Goal: Check status: Check status

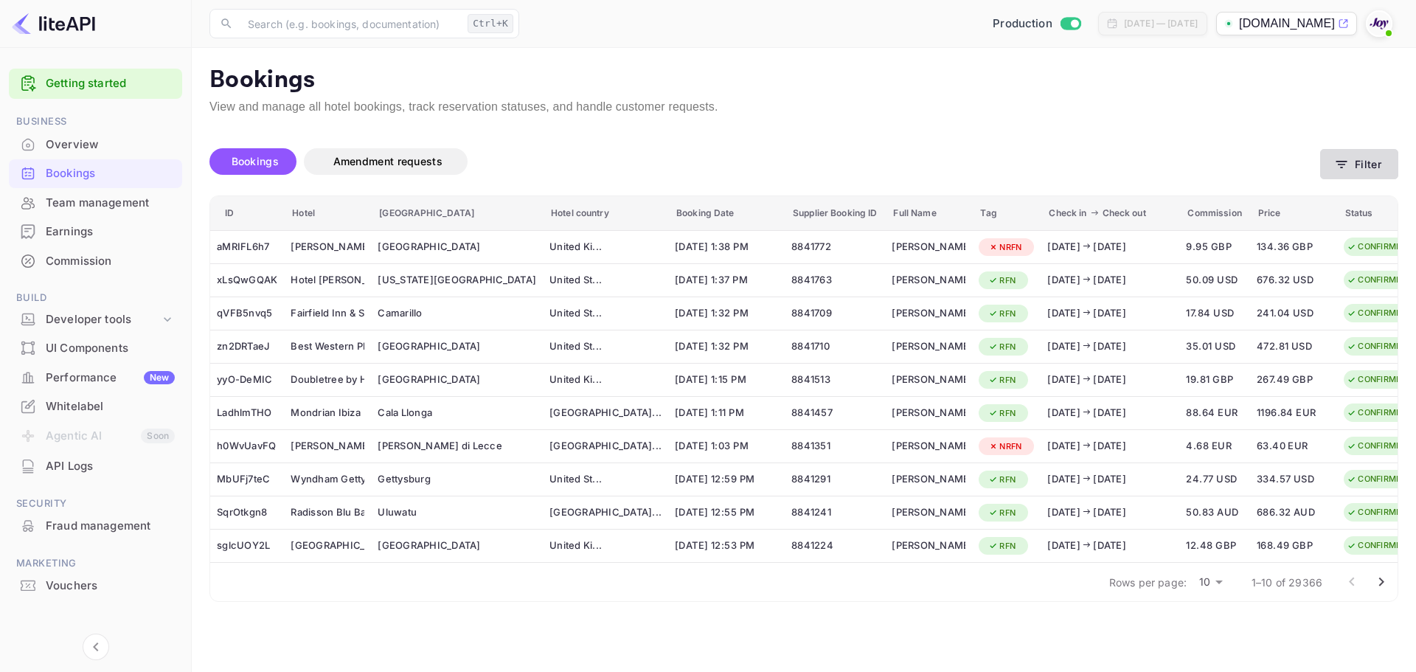
click at [1370, 164] on button "Filter" at bounding box center [1359, 164] width 78 height 30
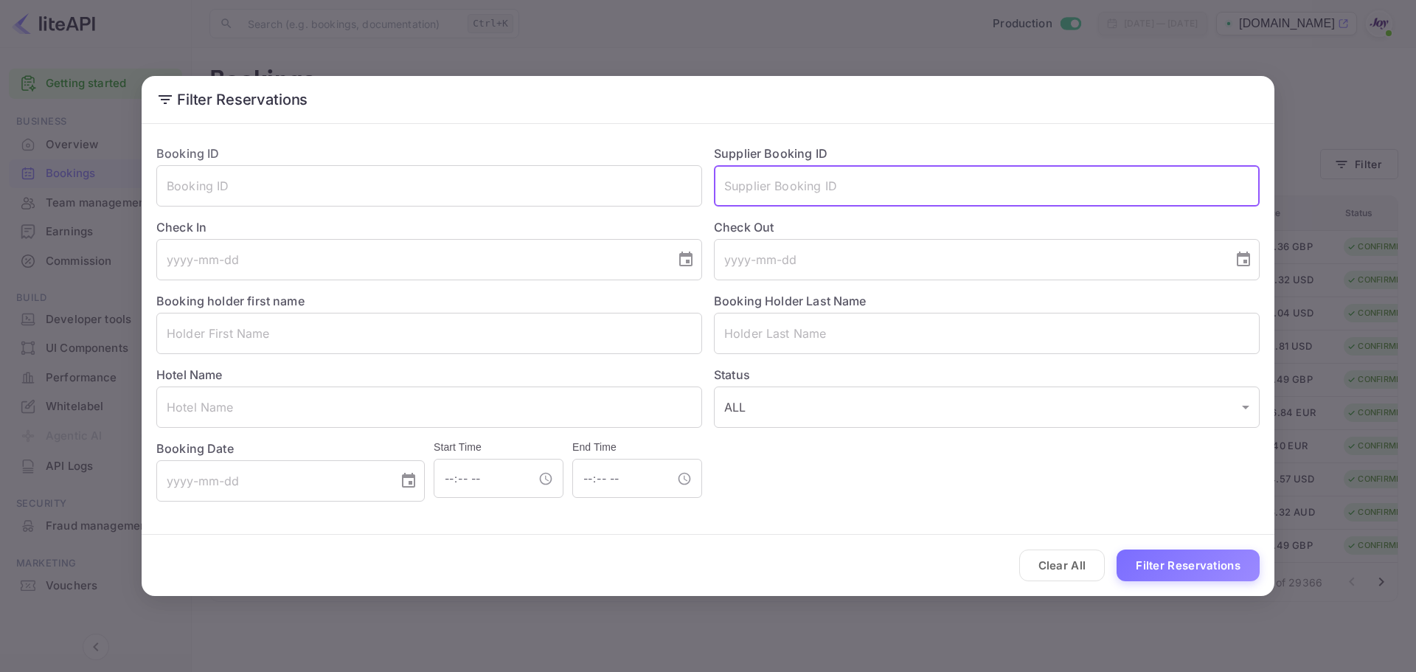
click at [777, 185] on input "text" at bounding box center [987, 185] width 546 height 41
paste input "8837165"
type input "8837165"
drag, startPoint x: 1143, startPoint y: 561, endPoint x: 1121, endPoint y: 527, distance: 39.5
click at [1143, 559] on button "Filter Reservations" at bounding box center [1188, 566] width 143 height 32
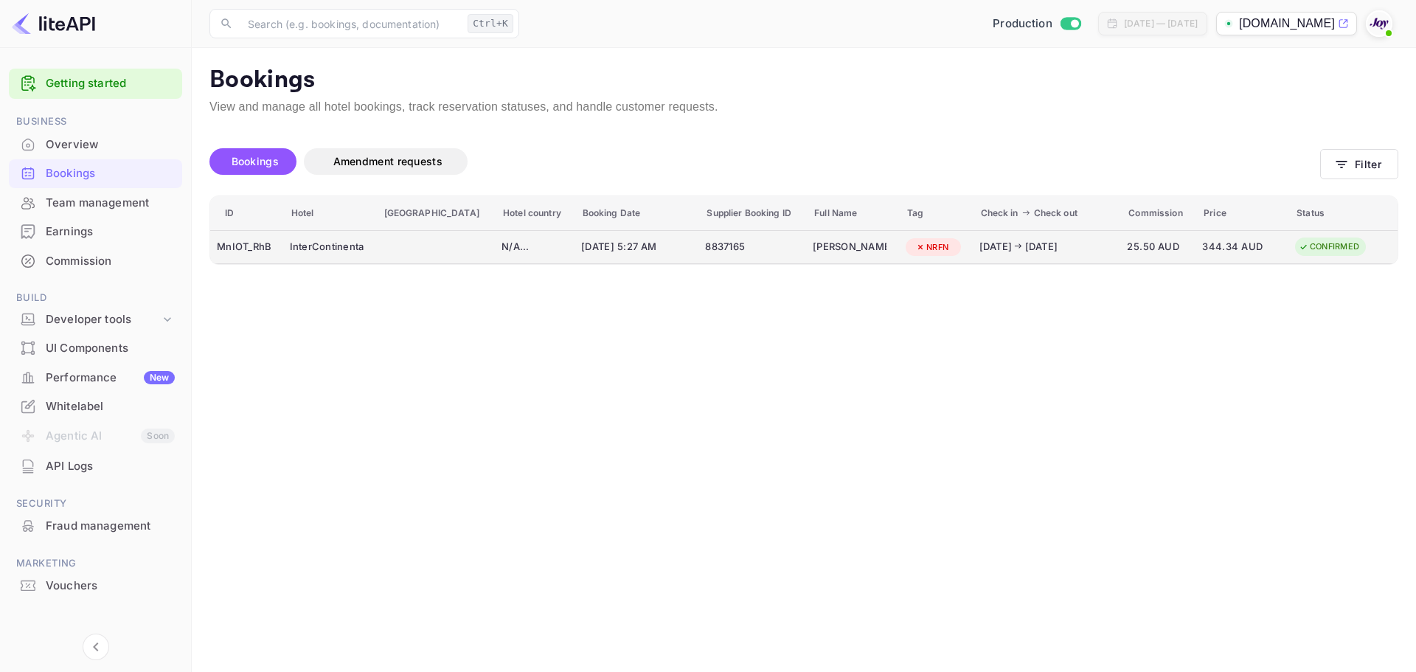
click at [403, 257] on td "booking table" at bounding box center [436, 247] width 120 height 34
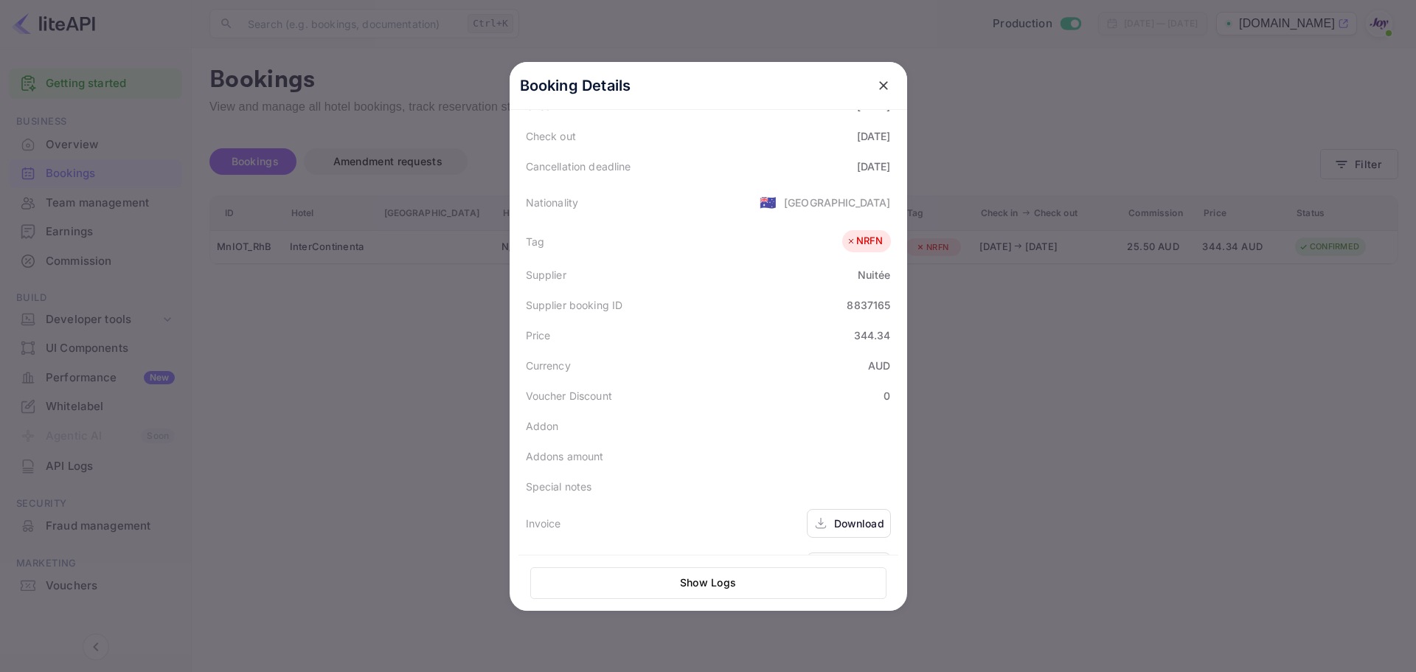
scroll to position [330, 0]
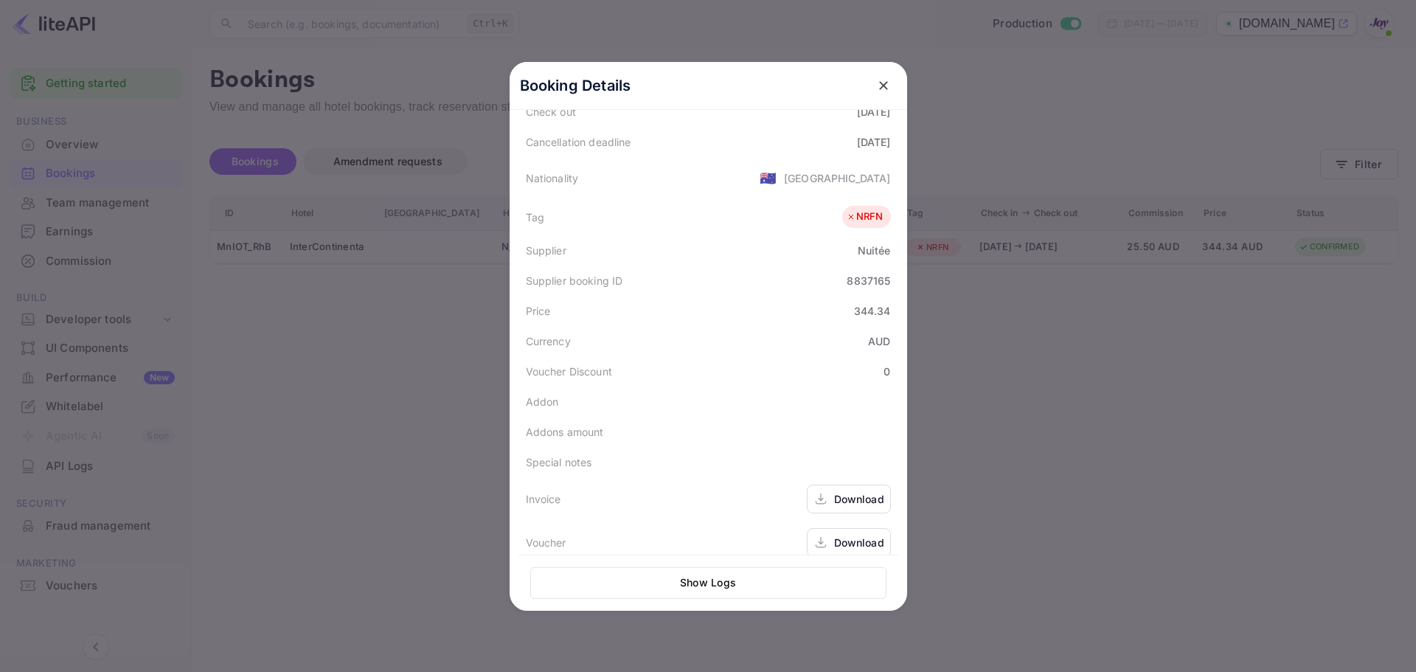
click at [405, 381] on div at bounding box center [708, 336] width 1416 height 672
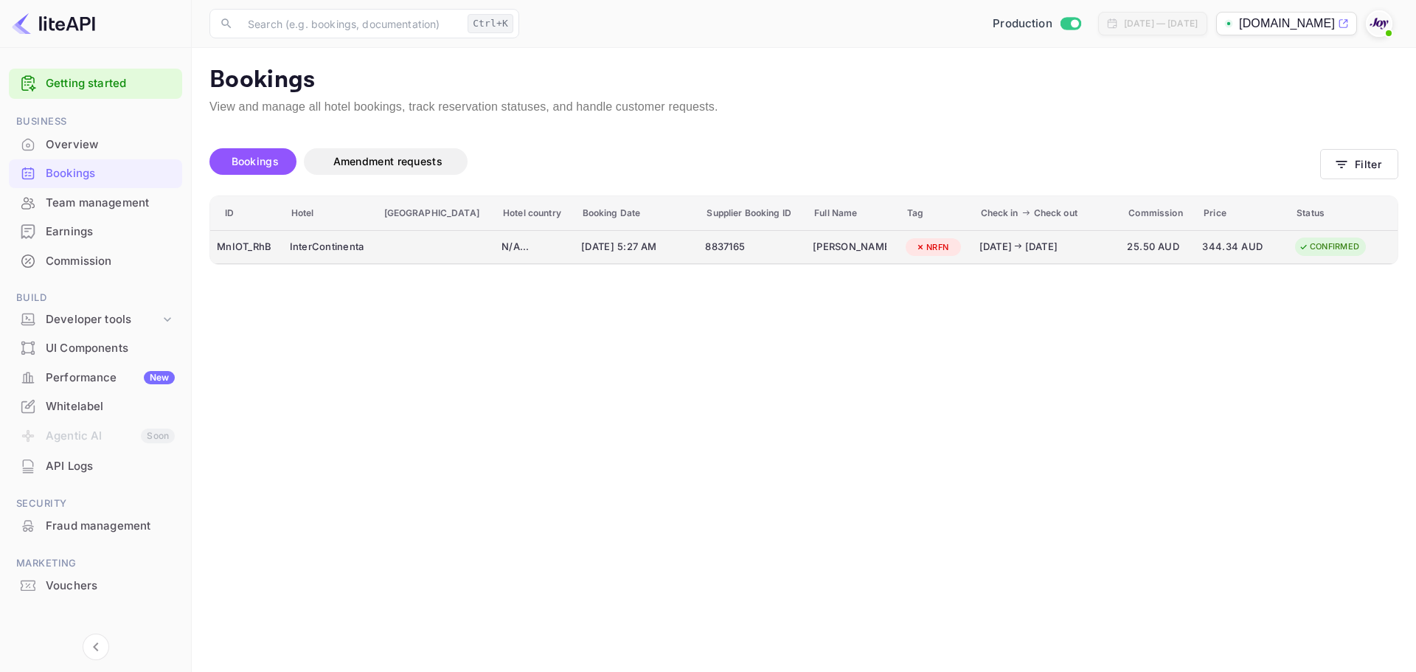
click at [648, 252] on td "[DATE] 5:27 AM" at bounding box center [637, 247] width 125 height 34
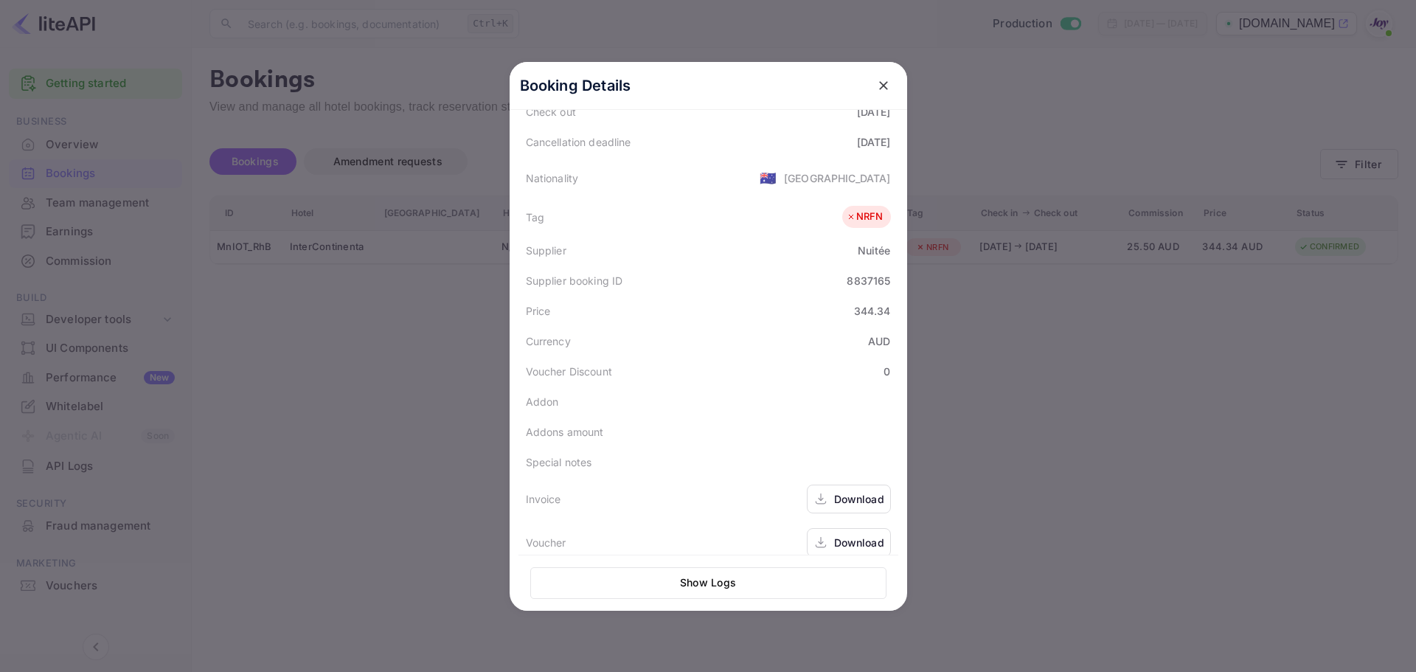
click at [845, 491] on div "Download" at bounding box center [859, 498] width 50 height 15
click at [866, 535] on div "Download" at bounding box center [859, 542] width 50 height 15
click at [431, 353] on div at bounding box center [708, 336] width 1416 height 672
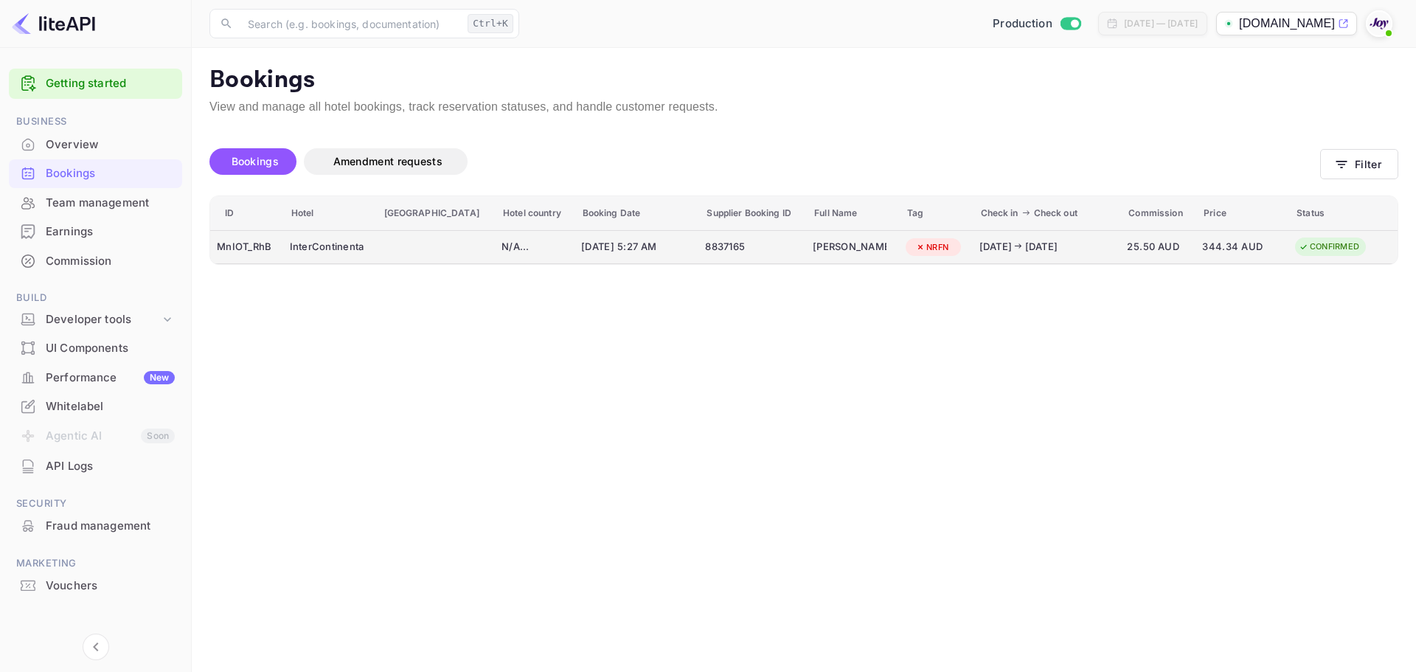
click at [713, 257] on div "8837165" at bounding box center [752, 247] width 94 height 24
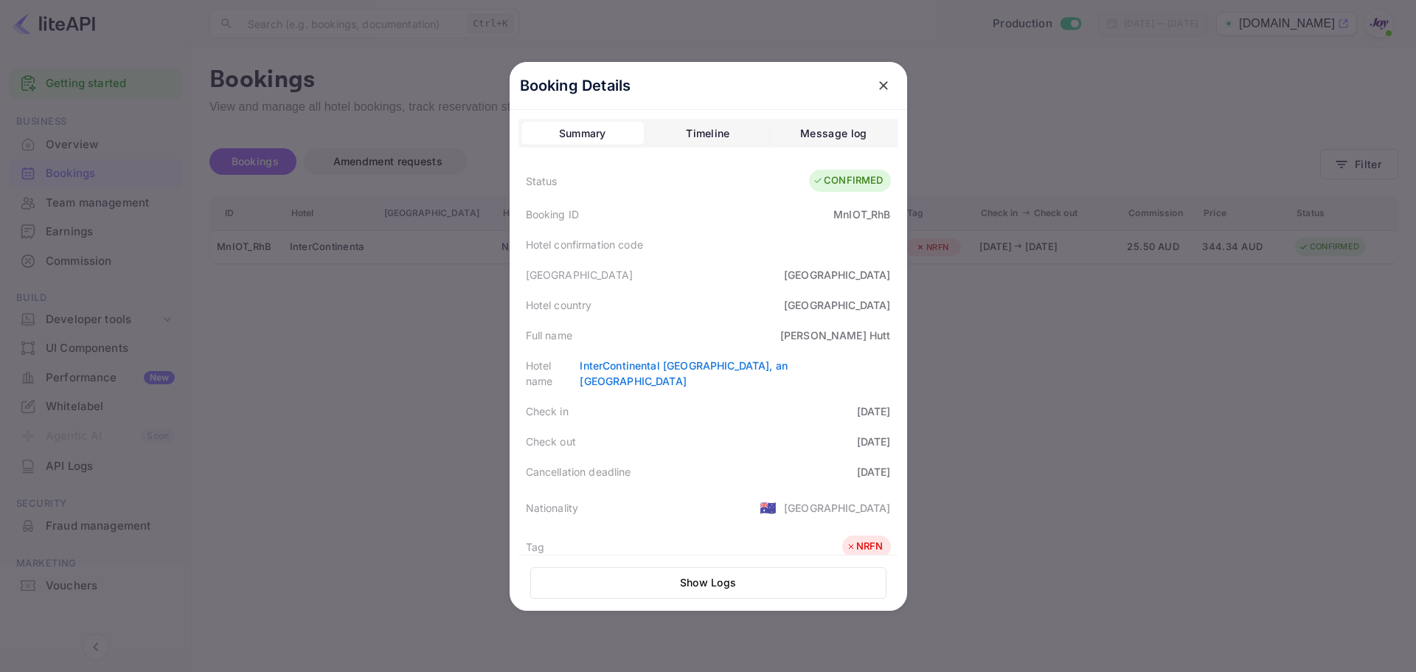
click at [449, 287] on div at bounding box center [708, 336] width 1416 height 672
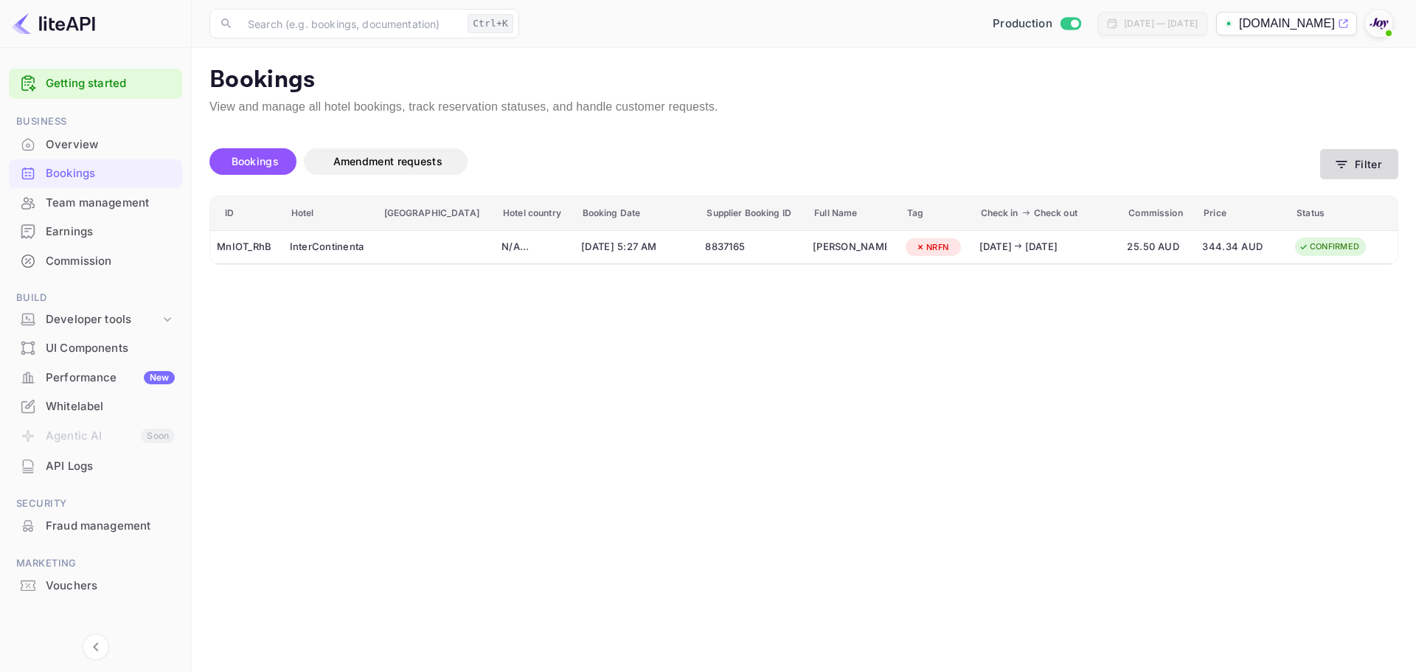
click at [1371, 167] on button "Filter" at bounding box center [1359, 164] width 78 height 30
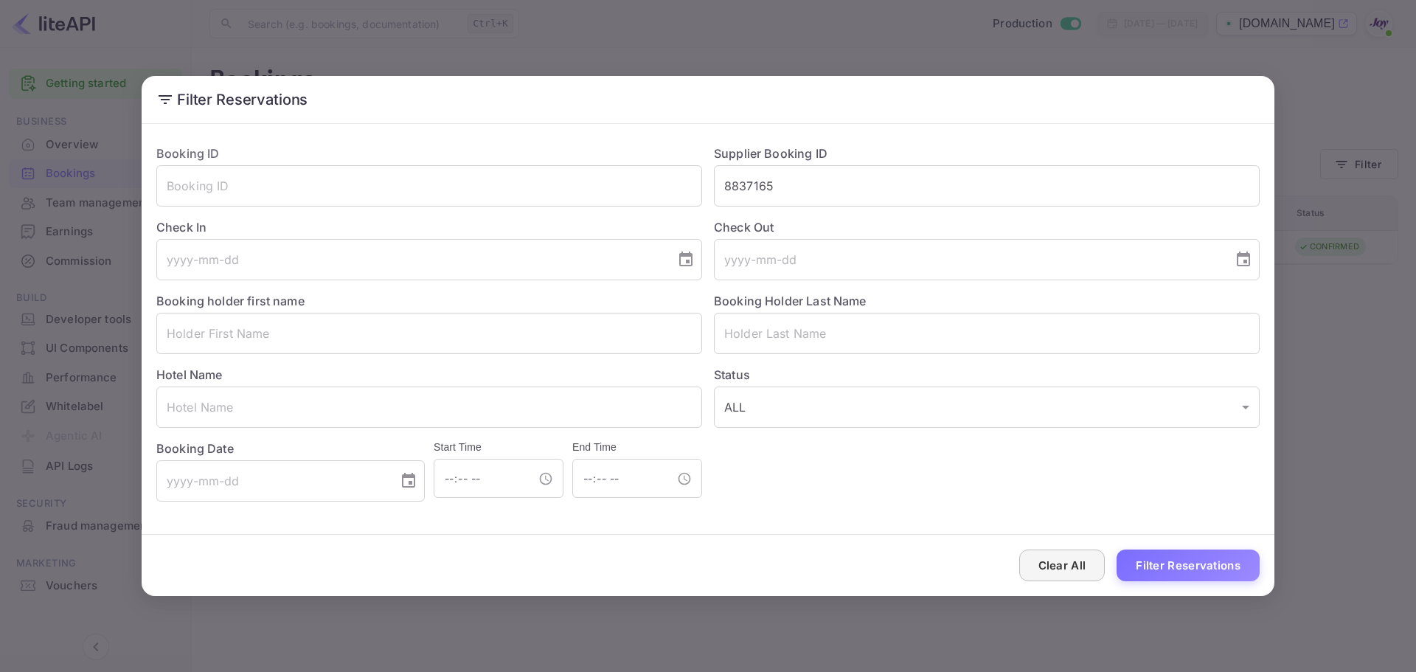
click at [1070, 563] on button "Clear All" at bounding box center [1062, 566] width 86 height 32
click at [771, 170] on input "8837165" at bounding box center [987, 185] width 546 height 41
paste input "8828346"
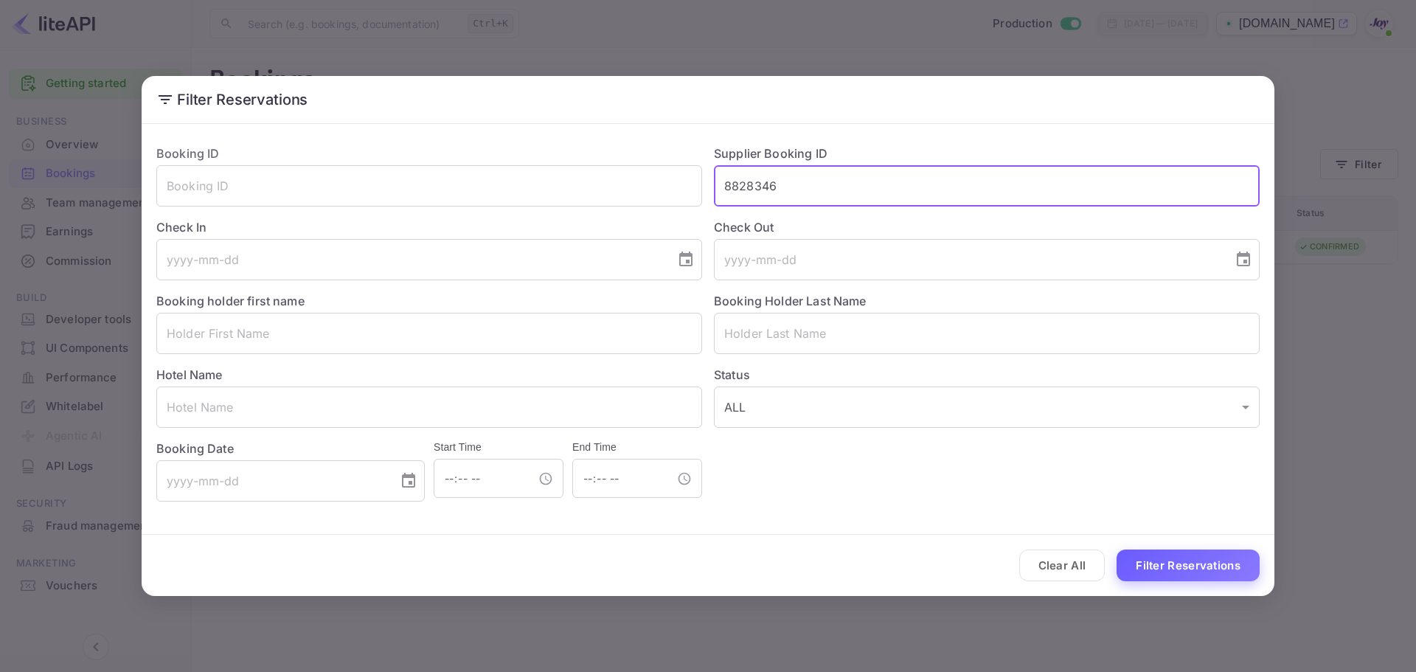
type input "8828346"
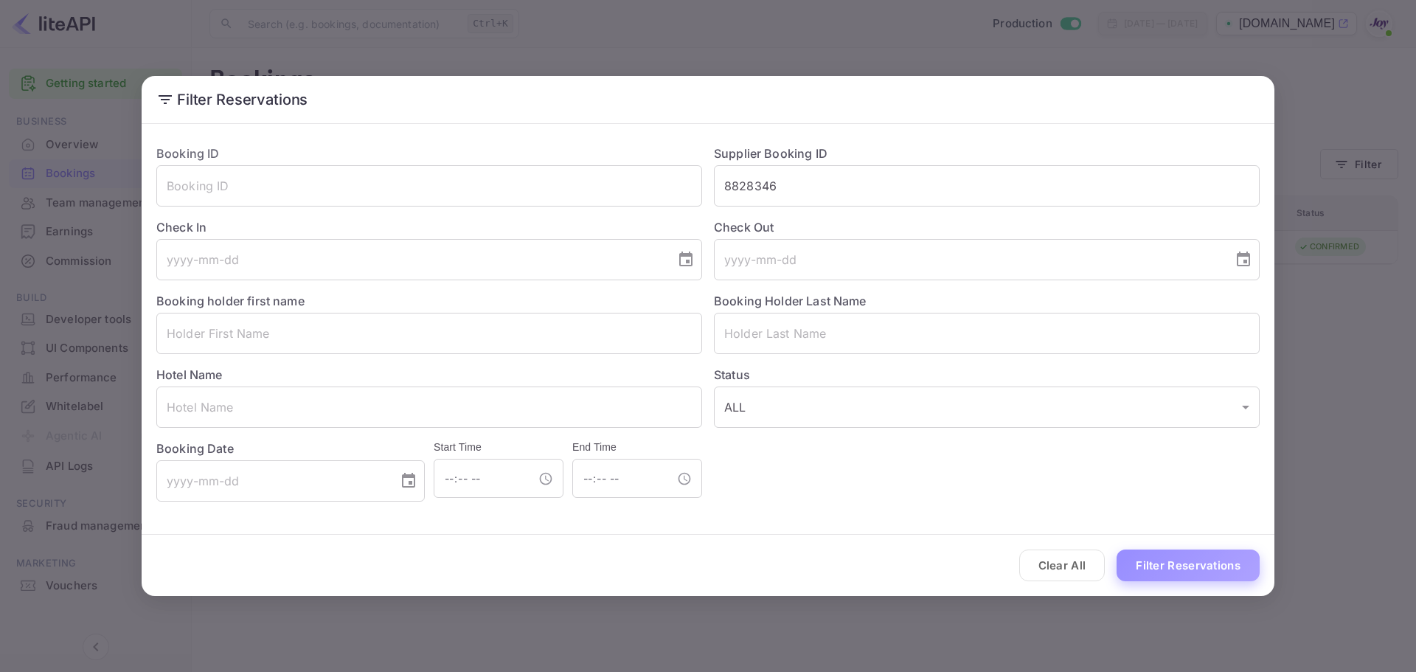
click at [1154, 563] on button "Filter Reservations" at bounding box center [1188, 566] width 143 height 32
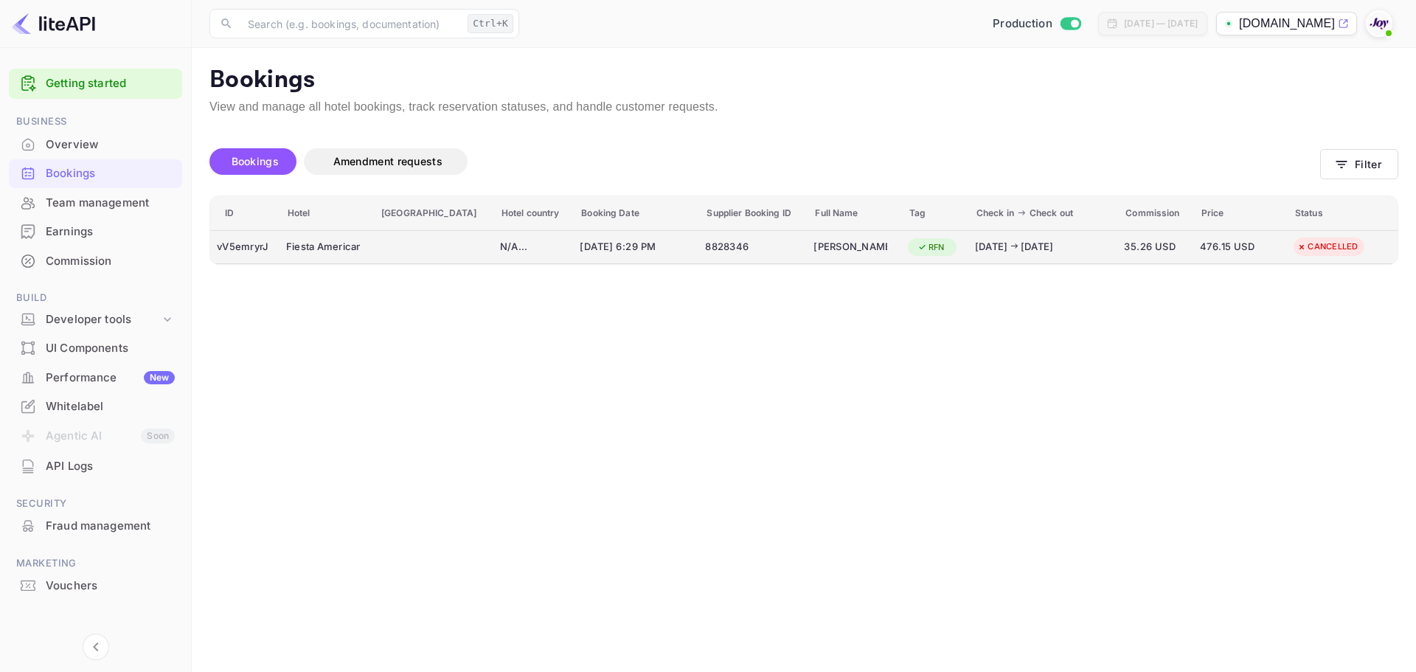
click at [409, 252] on div "booking table" at bounding box center [433, 247] width 107 height 24
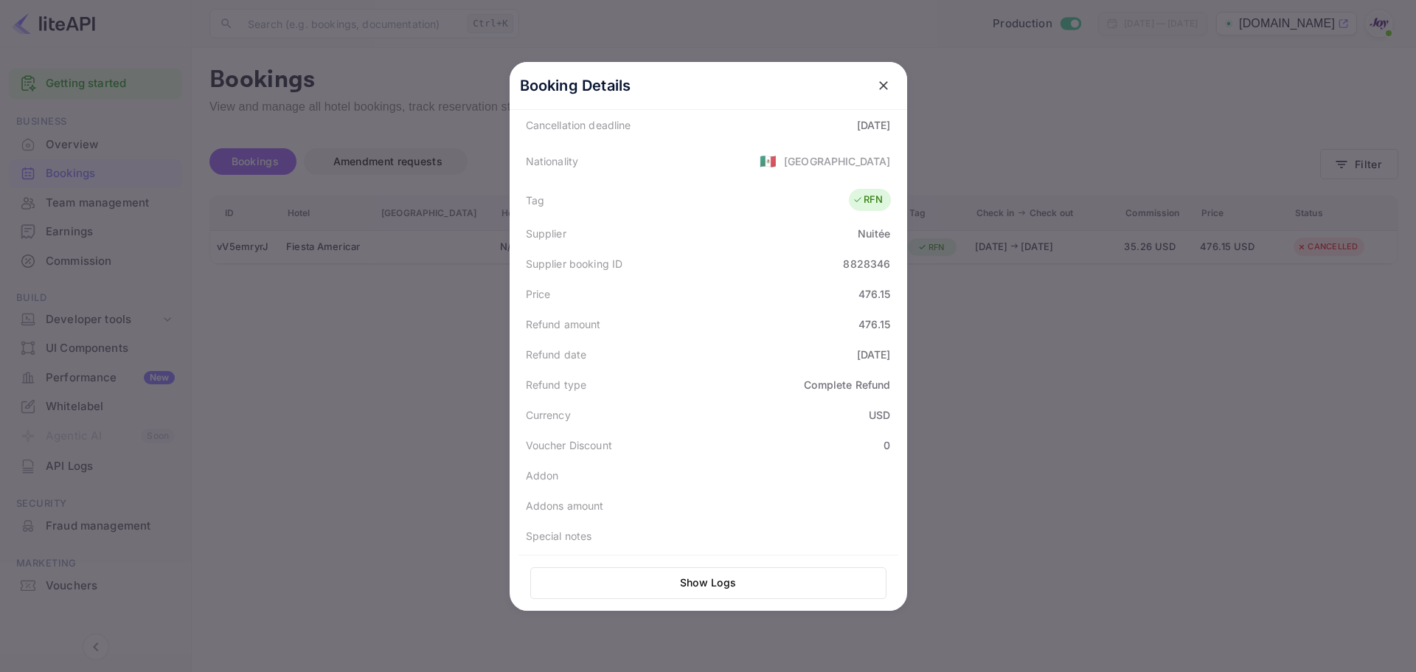
scroll to position [333, 0]
click at [718, 581] on button "Show Logs" at bounding box center [708, 583] width 356 height 32
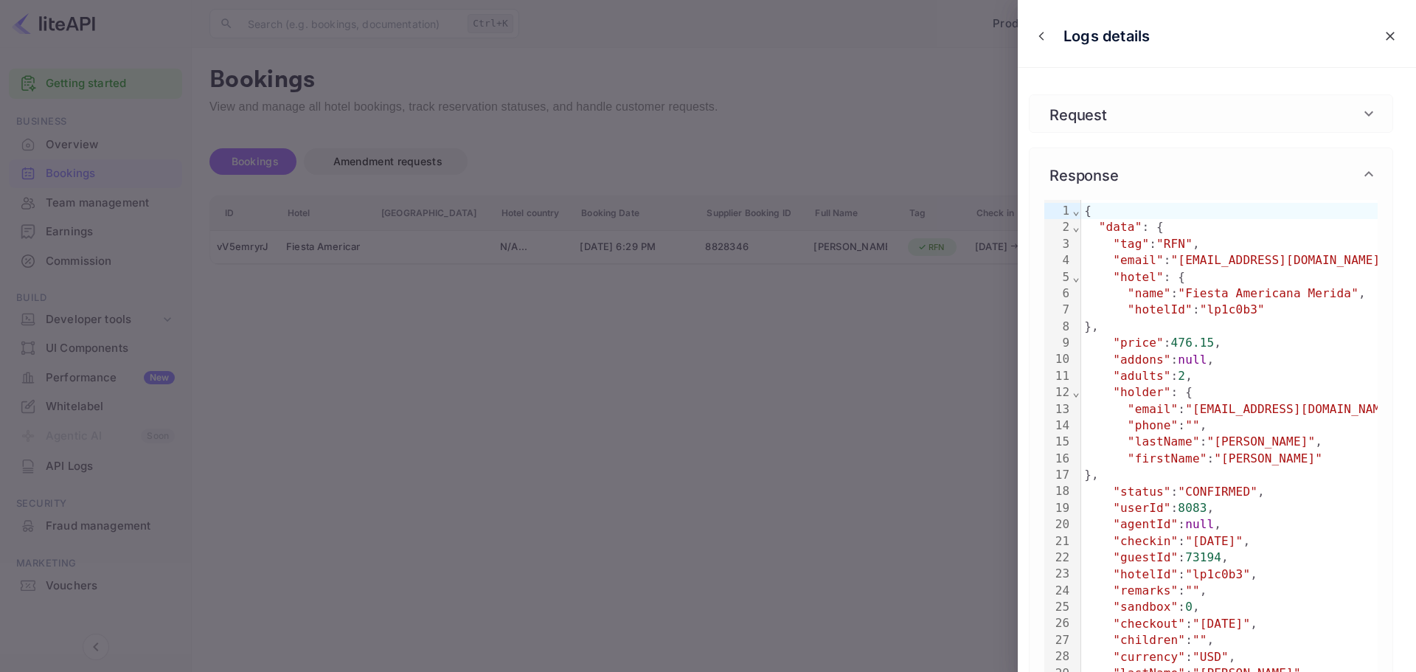
drag, startPoint x: 1382, startPoint y: 34, endPoint x: 1337, endPoint y: 37, distance: 45.1
click at [1383, 33] on icon "close" at bounding box center [1390, 36] width 15 height 15
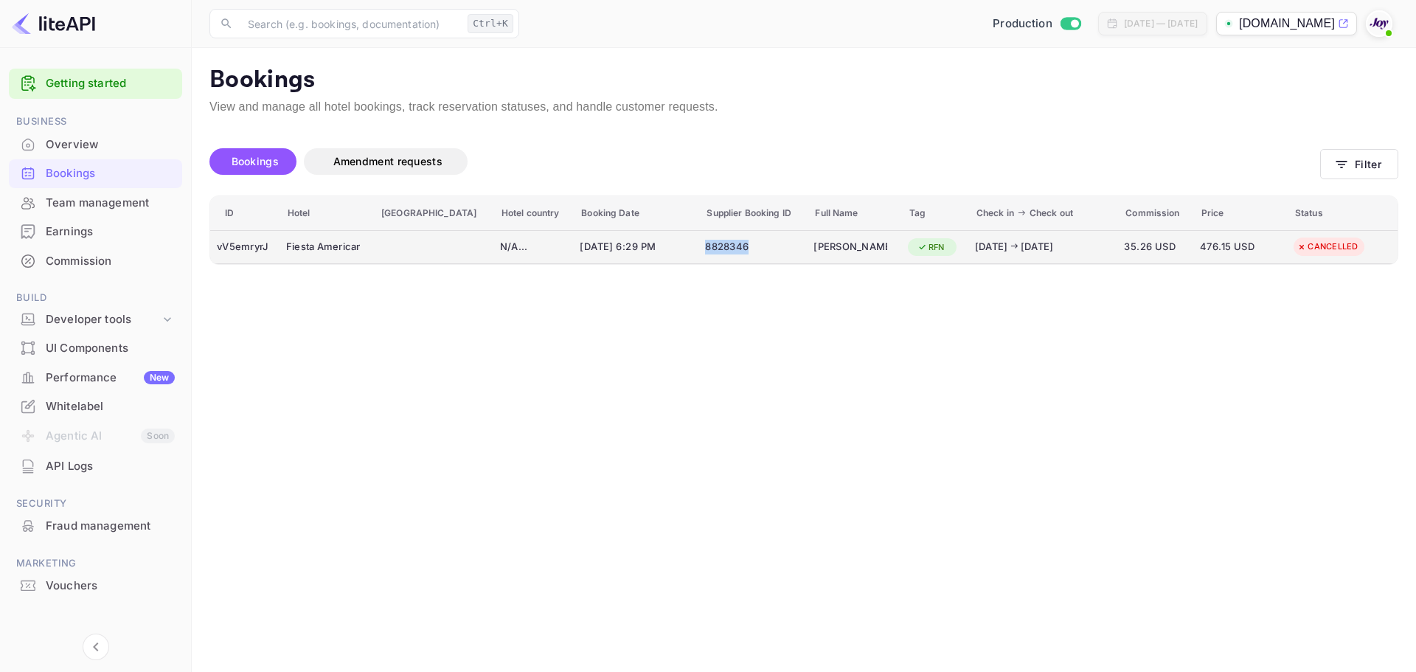
copy div "8828346"
drag, startPoint x: 719, startPoint y: 247, endPoint x: 668, endPoint y: 246, distance: 50.9
click at [699, 246] on td "8828346" at bounding box center [753, 247] width 108 height 34
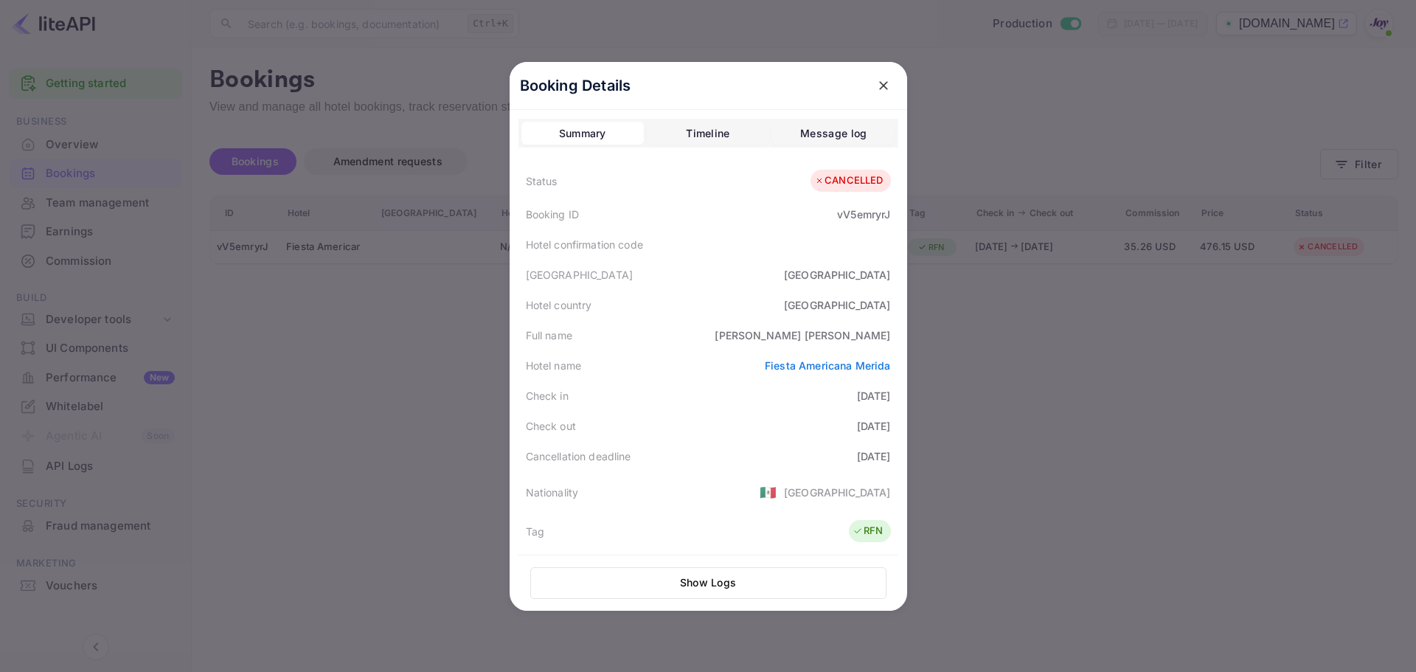
click at [446, 331] on div at bounding box center [708, 336] width 1416 height 672
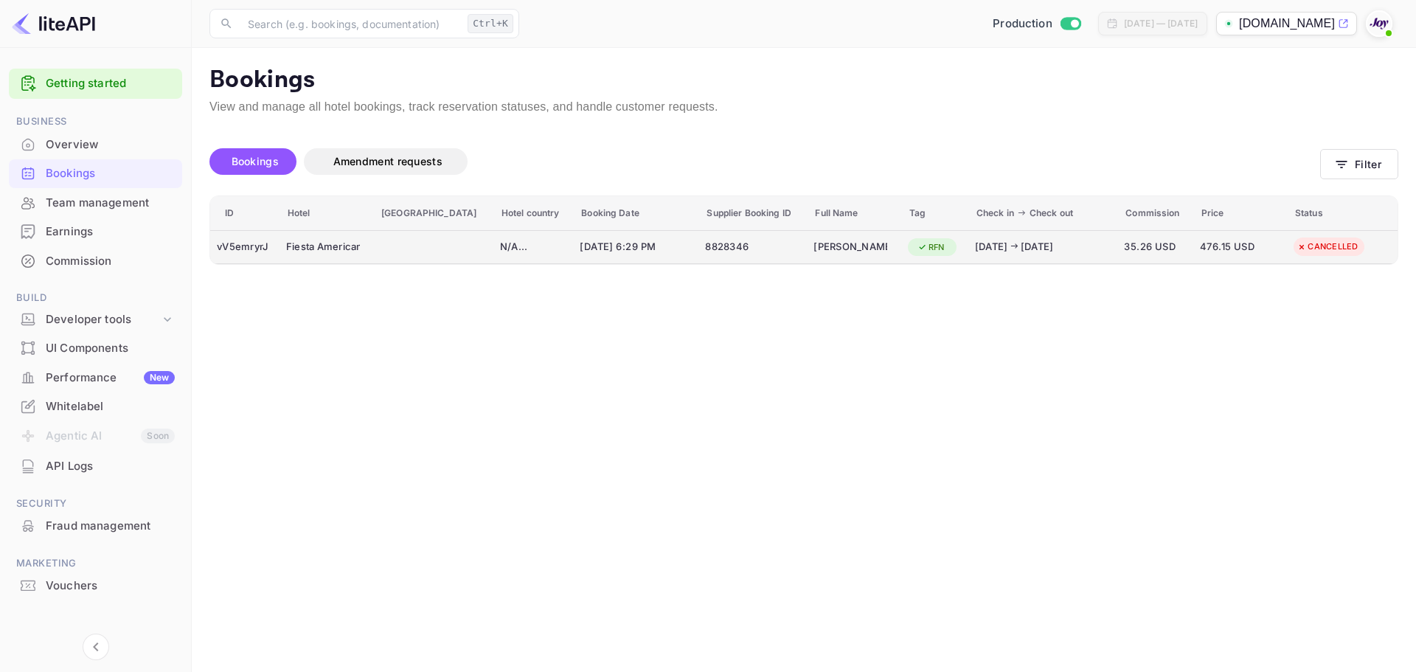
click at [718, 255] on div "8828346" at bounding box center [752, 247] width 95 height 24
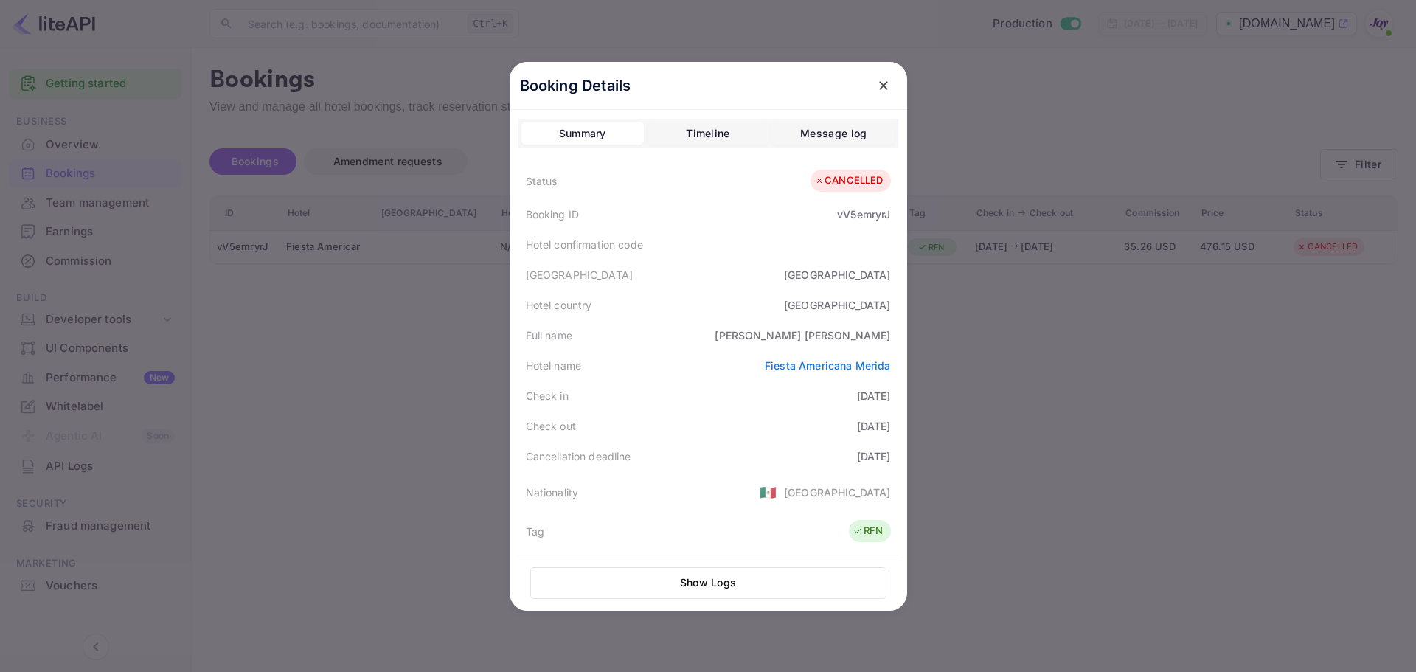
click at [434, 302] on div at bounding box center [708, 336] width 1416 height 672
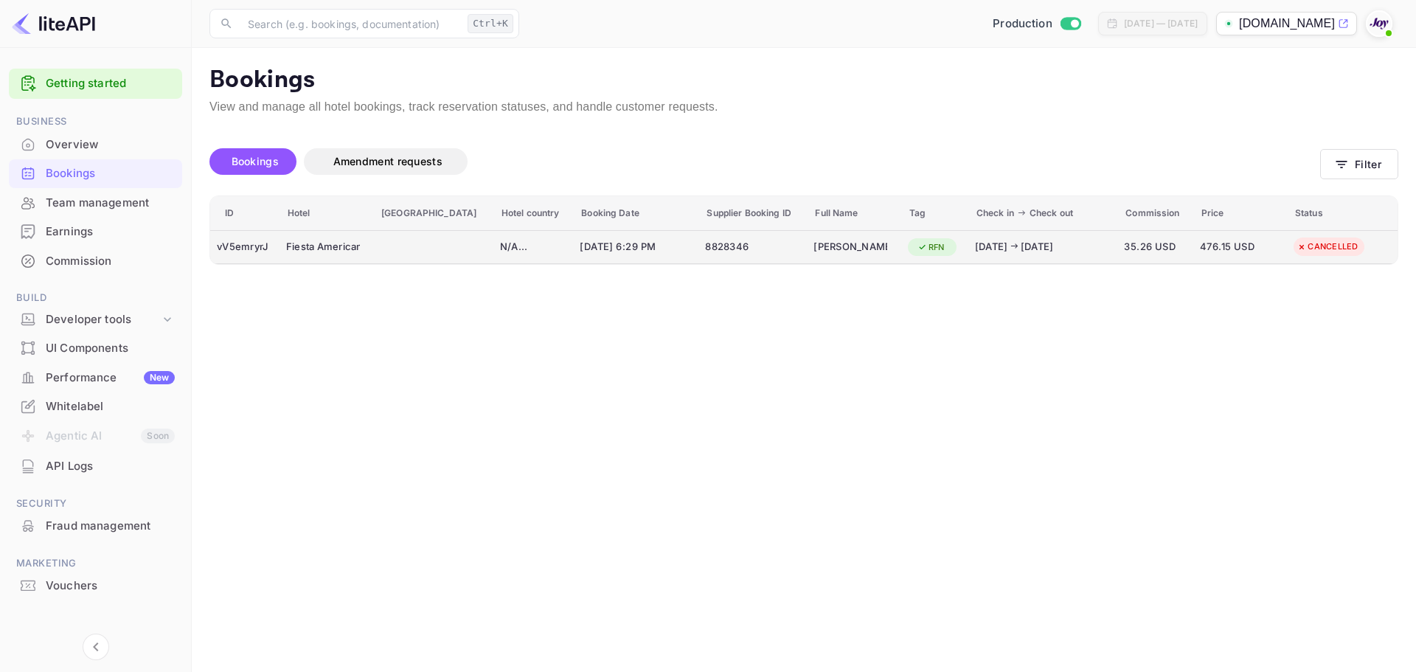
click at [699, 261] on td "8828346" at bounding box center [753, 247] width 108 height 34
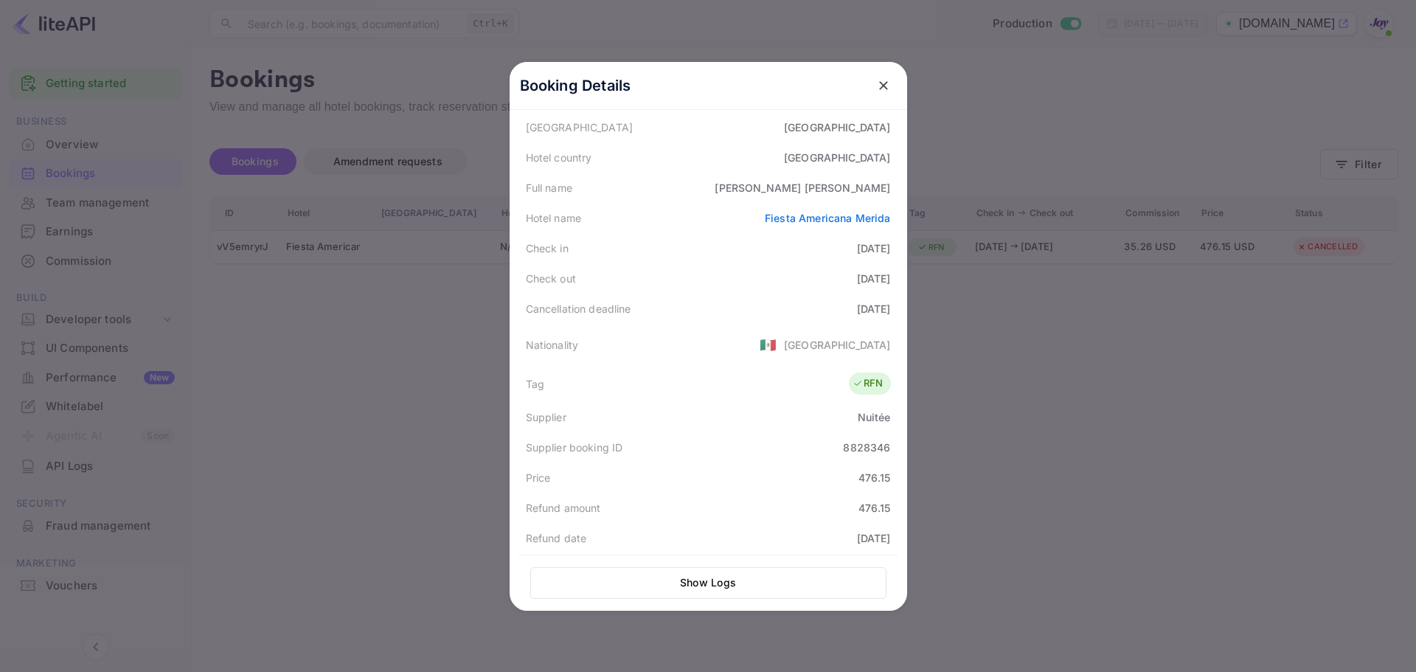
scroll to position [221, 0]
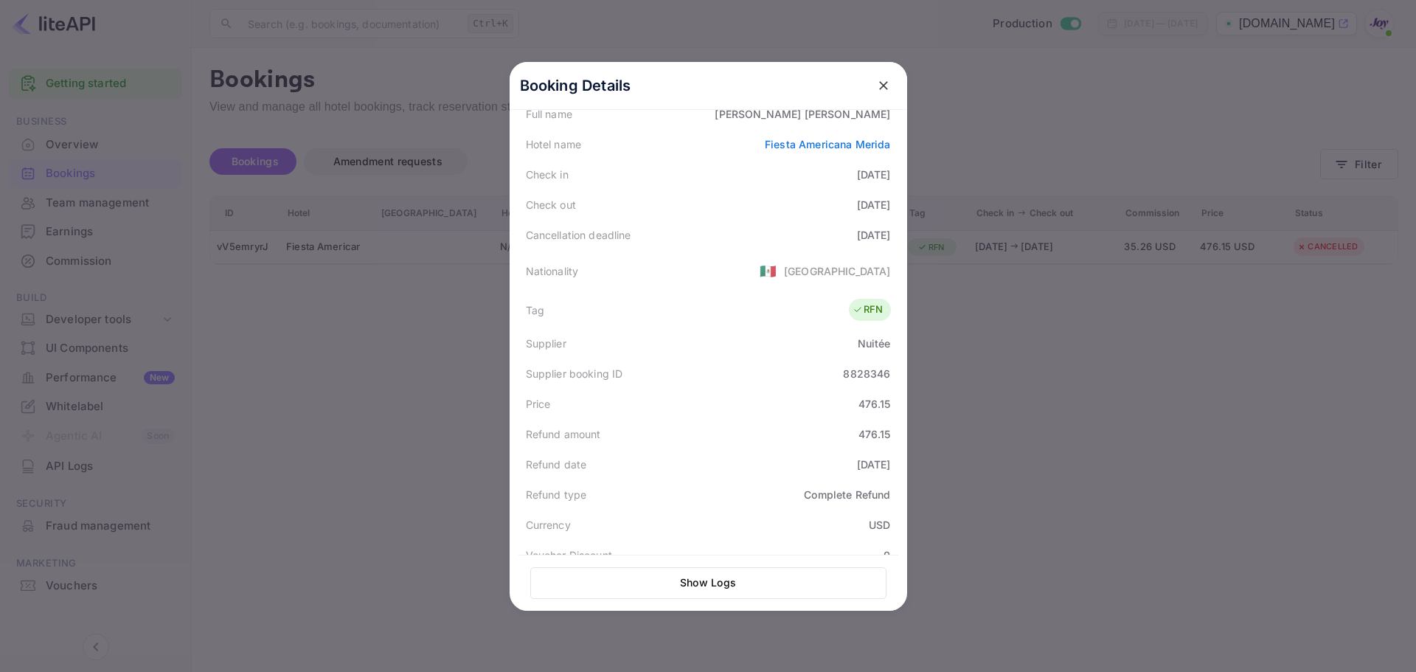
click at [353, 355] on div at bounding box center [708, 336] width 1416 height 672
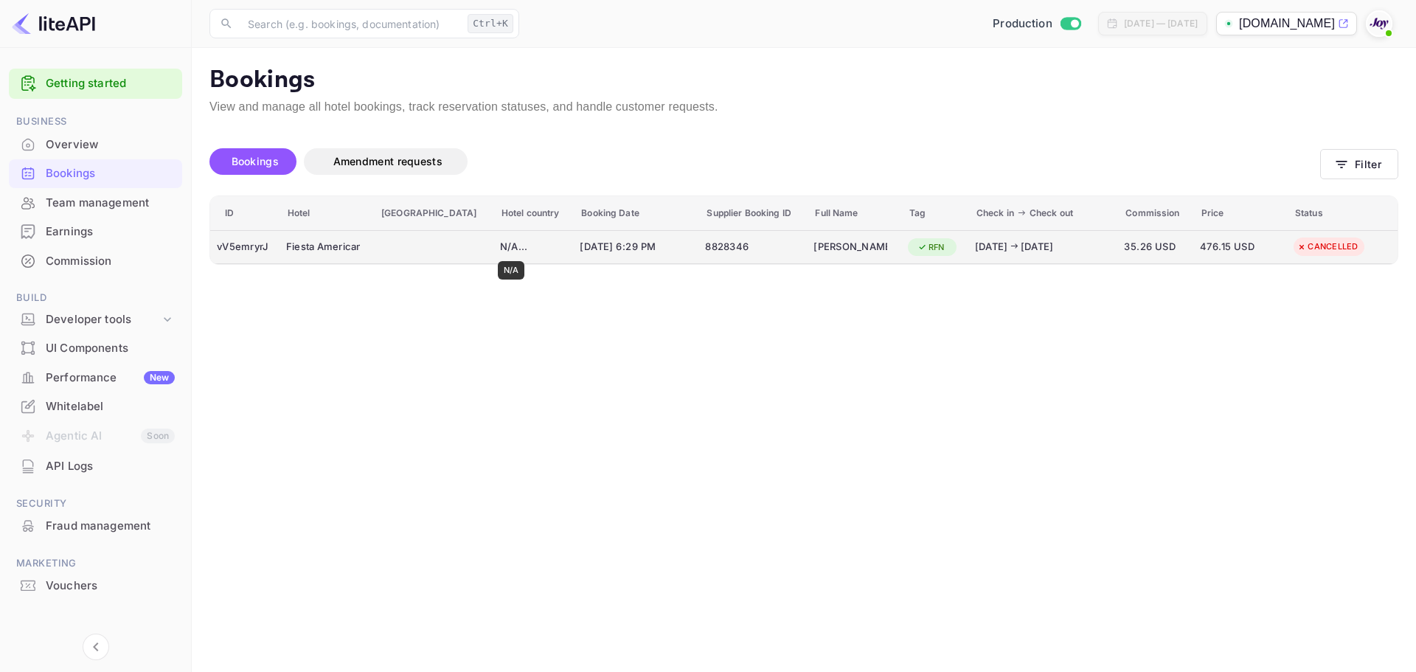
click at [512, 251] on div "N/A ..." at bounding box center [533, 247] width 66 height 15
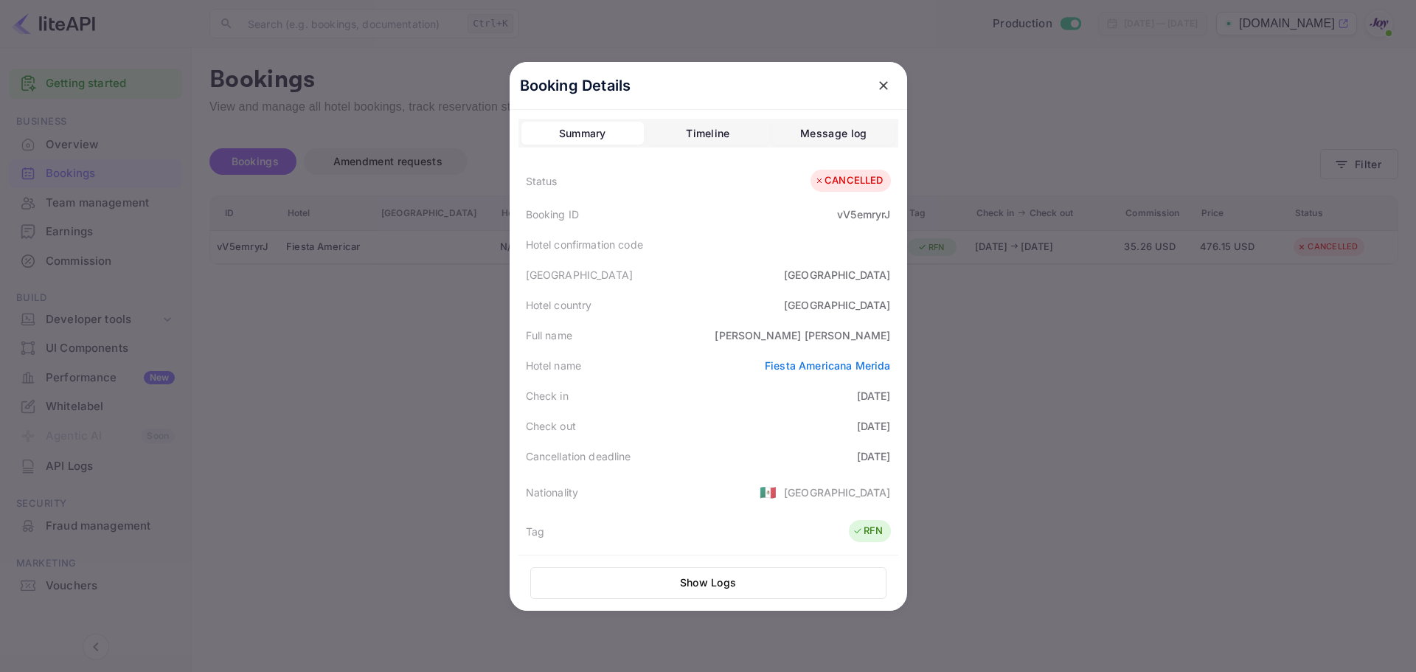
drag, startPoint x: 829, startPoint y: 460, endPoint x: 886, endPoint y: 459, distance: 56.8
click at [886, 459] on div "Cancellation deadline [DATE]" at bounding box center [709, 456] width 380 height 30
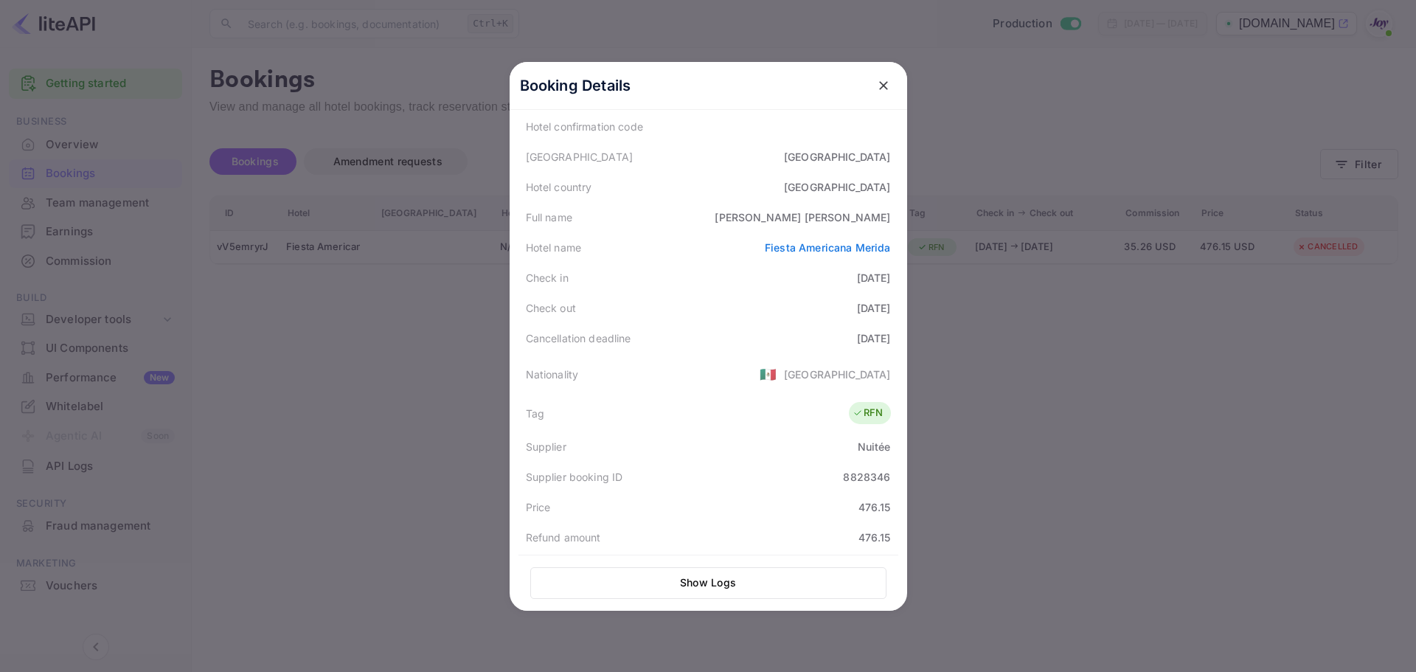
scroll to position [112, 0]
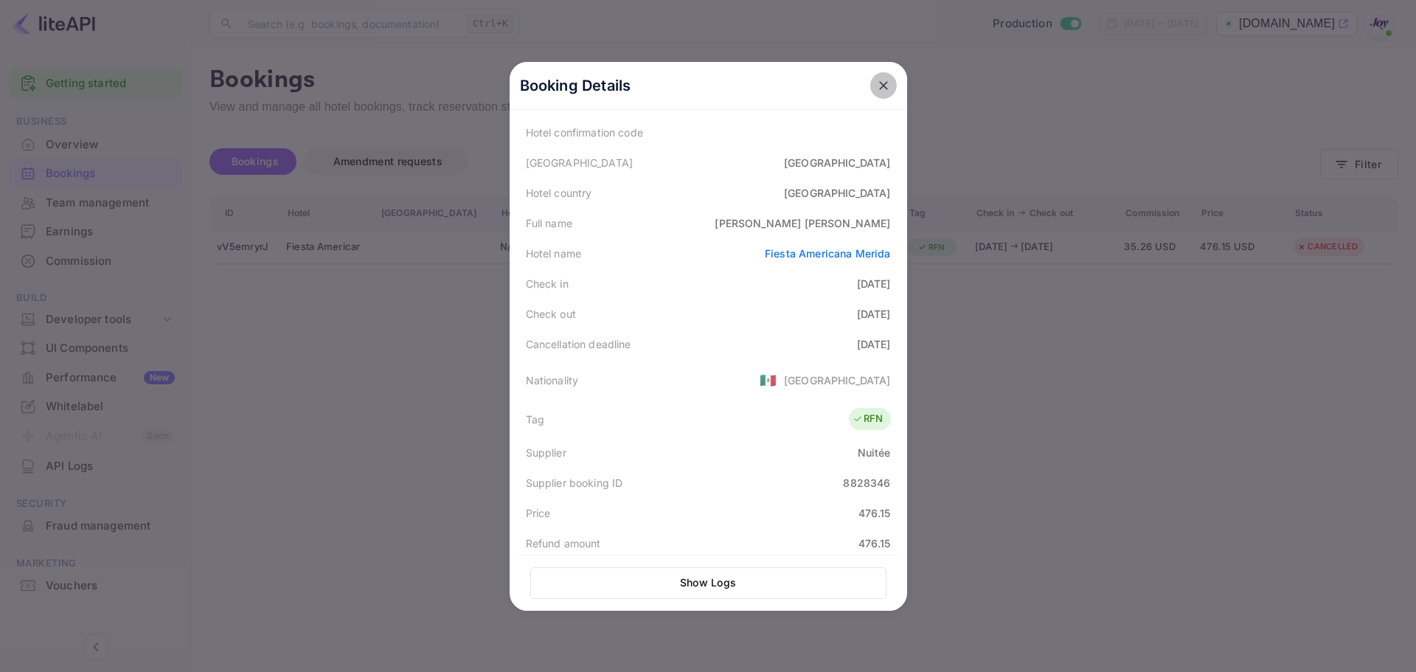
drag, startPoint x: 886, startPoint y: 90, endPoint x: 569, endPoint y: 147, distance: 321.5
click at [884, 90] on button "close" at bounding box center [883, 85] width 27 height 27
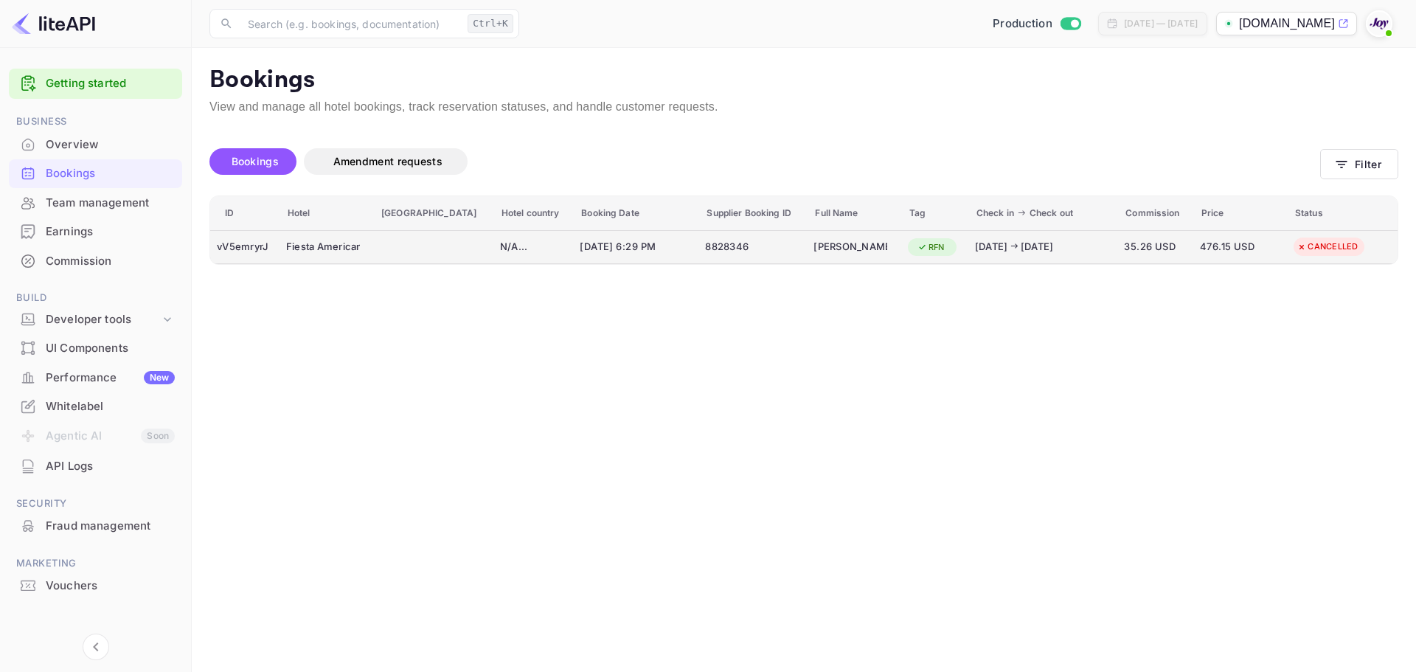
click at [724, 249] on div "8828346" at bounding box center [752, 247] width 95 height 24
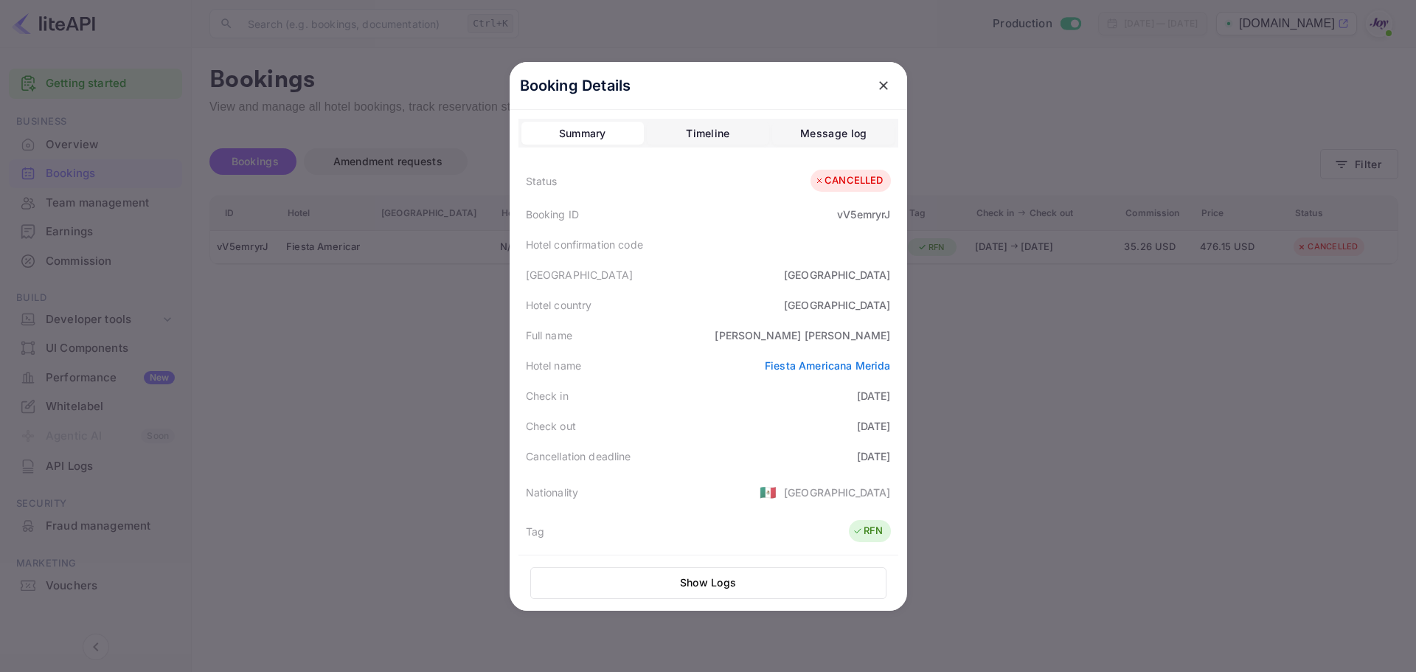
click at [856, 332] on div "[PERSON_NAME]" at bounding box center [803, 335] width 176 height 15
copy div "[PERSON_NAME]"
click at [856, 209] on div "vV5emryrJ" at bounding box center [863, 214] width 53 height 15
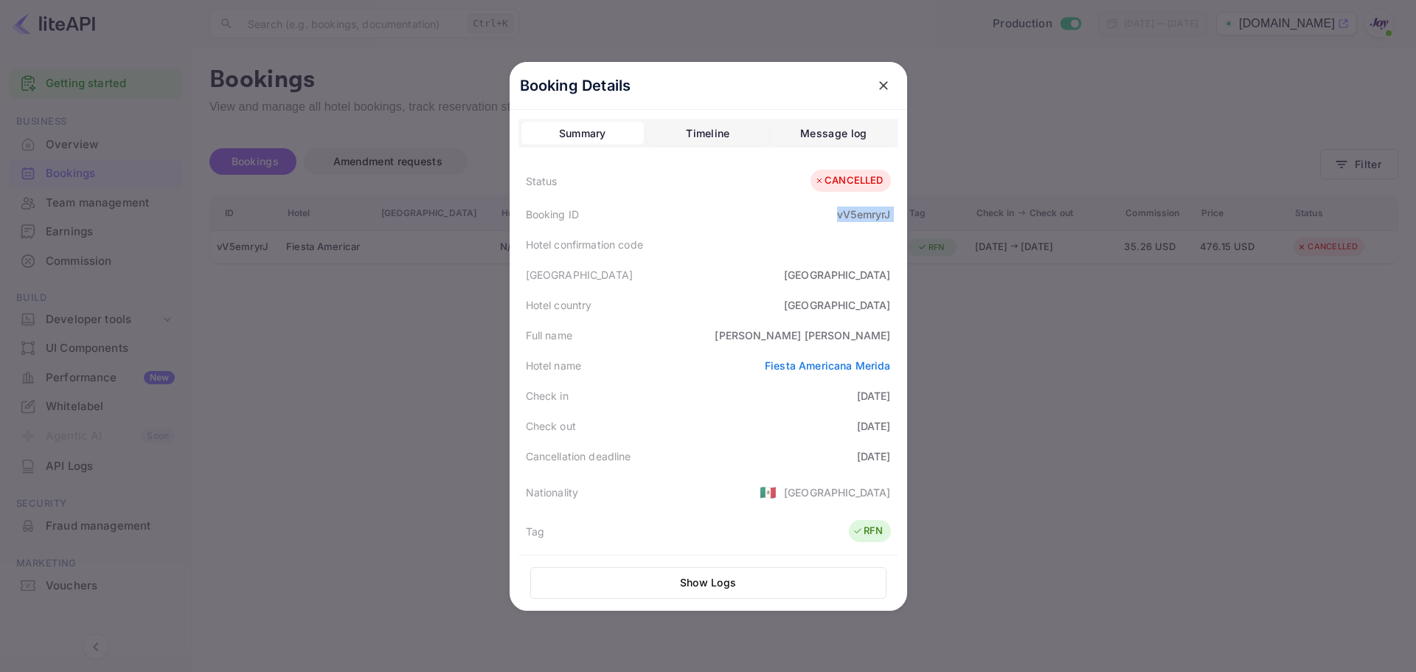
click at [856, 209] on div "vV5emryrJ" at bounding box center [863, 214] width 53 height 15
copy div "vV5emryrJ"
click at [435, 433] on div at bounding box center [708, 336] width 1416 height 672
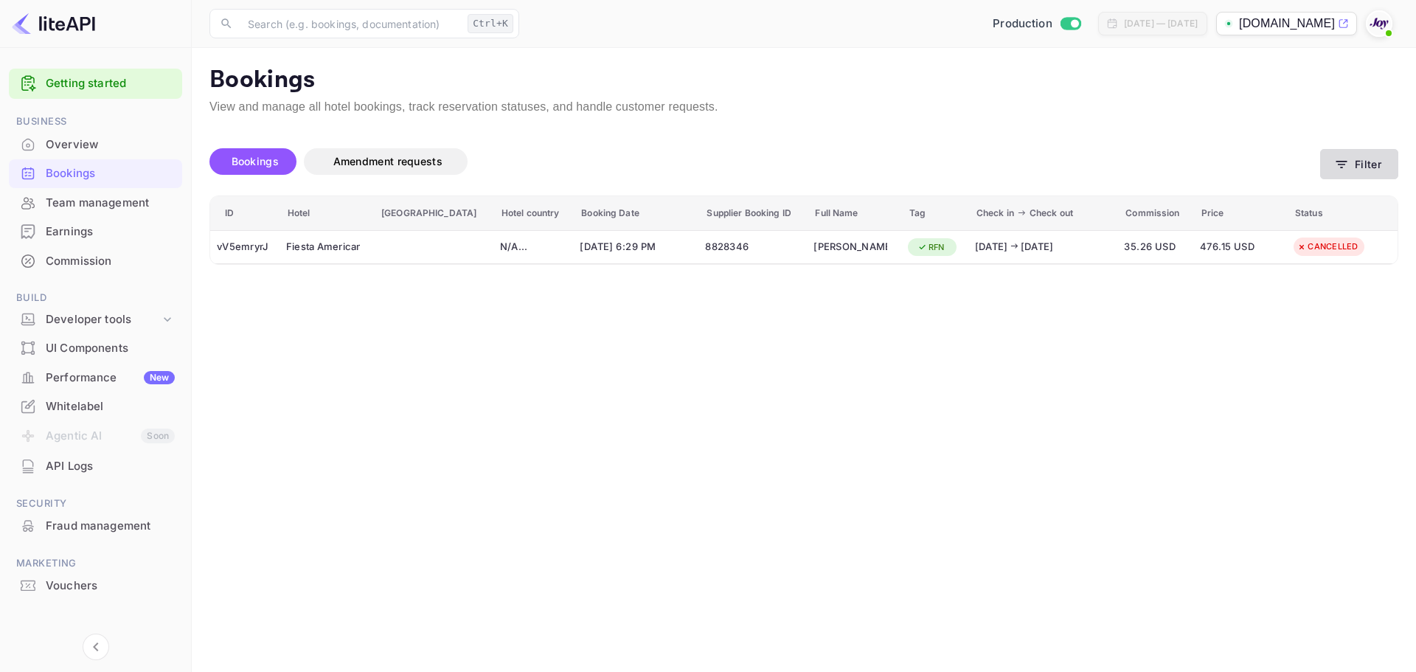
click at [1368, 173] on button "Filter" at bounding box center [1359, 164] width 78 height 30
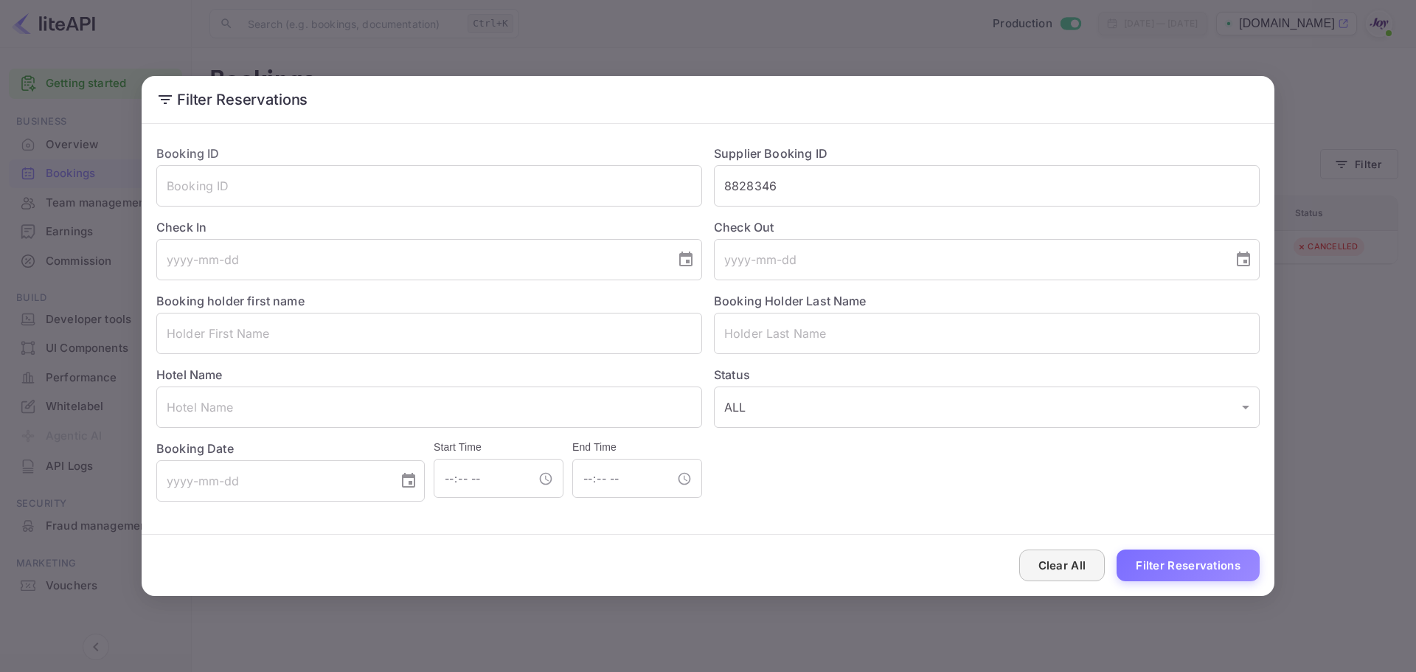
click at [1070, 571] on button "Clear All" at bounding box center [1062, 566] width 86 height 32
click at [248, 329] on input "text" at bounding box center [429, 333] width 546 height 41
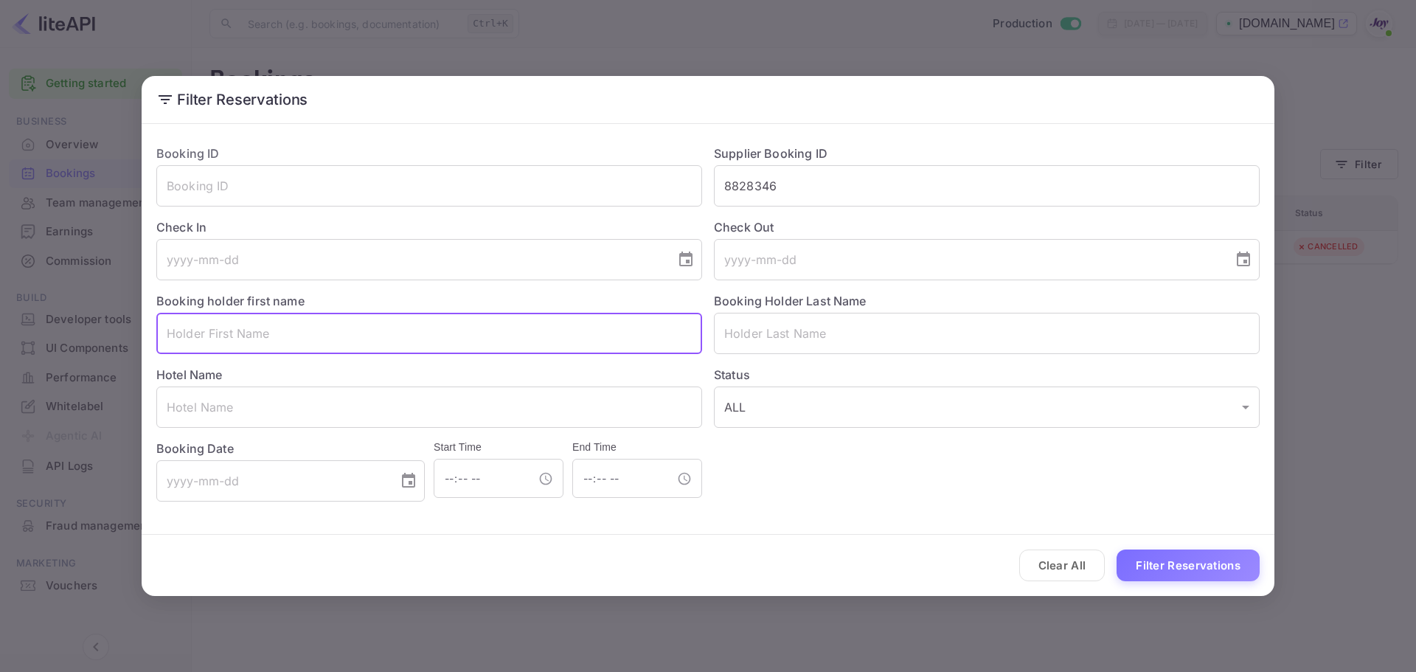
paste input "[PERSON_NAME]"
type input "[PERSON_NAME]"
click at [743, 325] on input "text" at bounding box center [987, 333] width 546 height 41
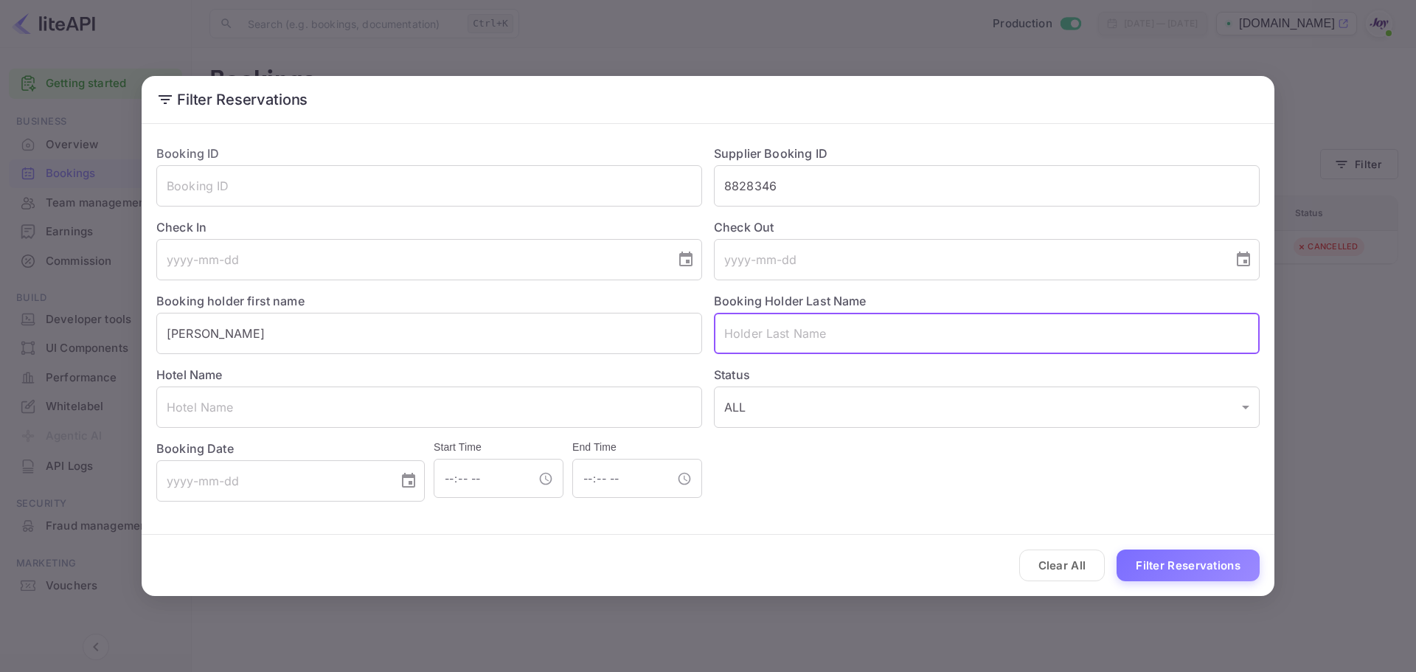
paste input "[PERSON_NAME]"
drag, startPoint x: 765, startPoint y: 331, endPoint x: 677, endPoint y: 330, distance: 87.8
click at [677, 330] on div "Booking ID ​ Supplier Booking ID 8828346 ​ Check In ​ Check Out ​ Booking holde…" at bounding box center [702, 317] width 1115 height 369
type input "Afoa"
click at [273, 341] on input "[PERSON_NAME]" at bounding box center [429, 333] width 546 height 41
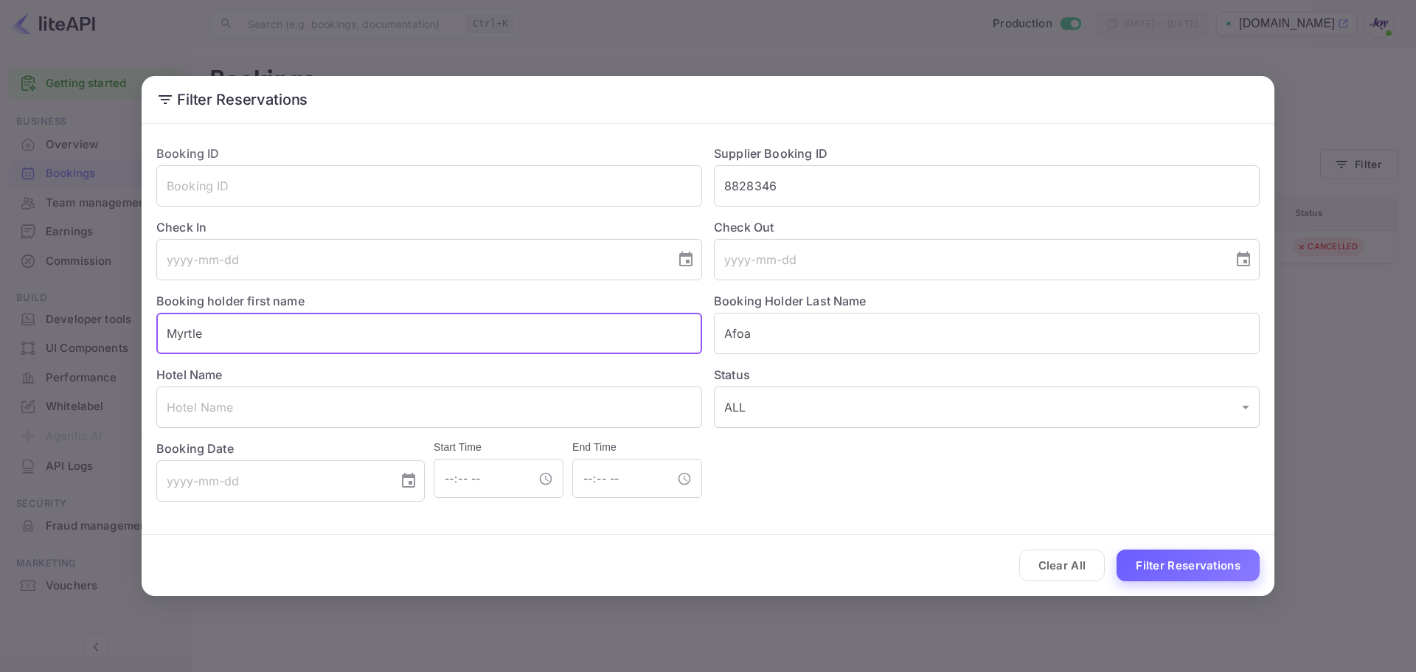
type input "Myrtle"
click at [1195, 571] on button "Filter Reservations" at bounding box center [1188, 566] width 143 height 32
